Goal: Navigation & Orientation: Find specific page/section

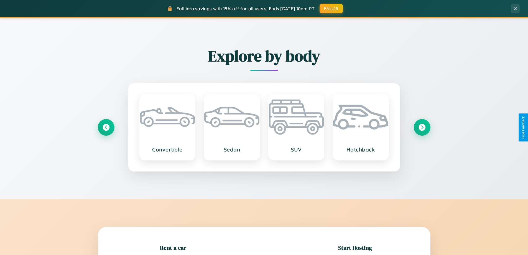
scroll to position [120, 0]
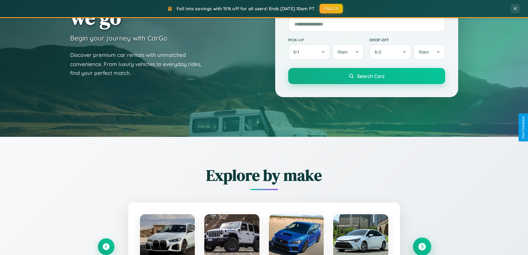
click at [422, 246] on icon at bounding box center [421, 246] width 7 height 7
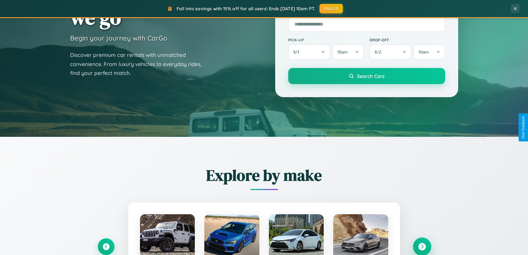
click at [422, 246] on icon at bounding box center [421, 246] width 7 height 7
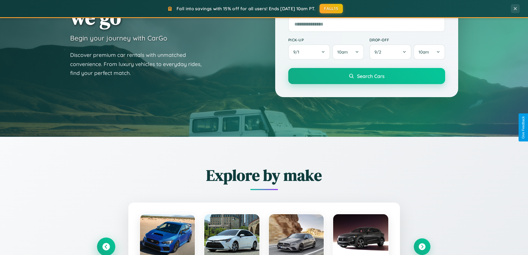
click at [106, 246] on icon at bounding box center [105, 246] width 7 height 7
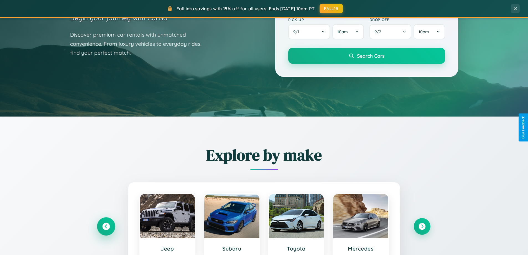
scroll to position [381, 0]
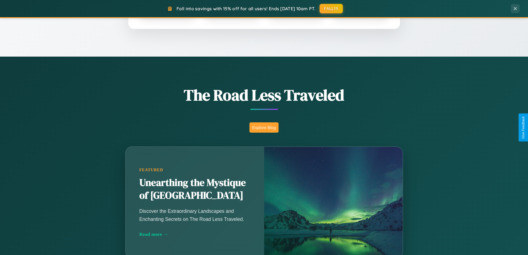
click at [264, 127] on button "Explore Blog" at bounding box center [263, 127] width 29 height 10
